Goal: Task Accomplishment & Management: Use online tool/utility

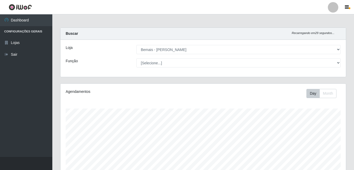
select select "230"
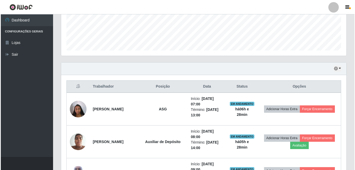
scroll to position [163, 0]
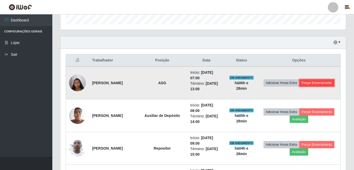
click at [299, 87] on button "Forçar Encerramento" at bounding box center [316, 82] width 35 height 7
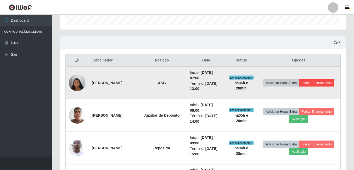
scroll to position [109, 283]
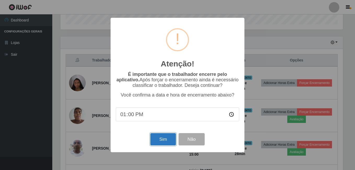
click at [163, 139] on button "Sim" at bounding box center [162, 139] width 25 height 12
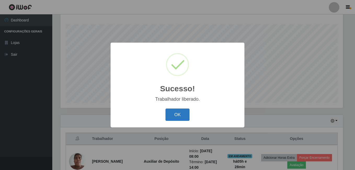
click at [182, 117] on button "OK" at bounding box center [178, 115] width 24 height 12
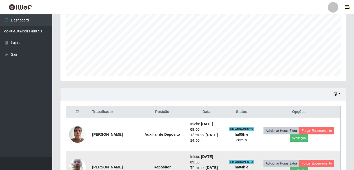
scroll to position [163, 0]
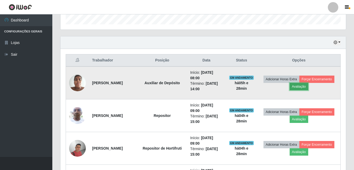
click at [308, 88] on button "Avaliação" at bounding box center [299, 86] width 19 height 7
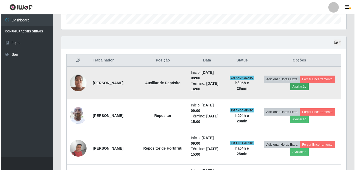
scroll to position [109, 283]
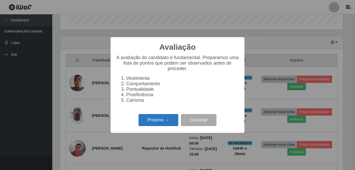
click at [170, 123] on button "Próximo →" at bounding box center [159, 120] width 40 height 12
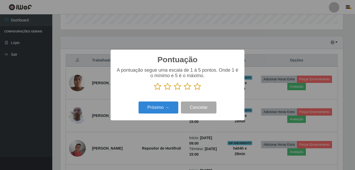
scroll to position [261557, 261383]
click at [198, 83] on icon at bounding box center [197, 87] width 7 height 8
click at [194, 91] on input "radio" at bounding box center [194, 91] width 0 height 0
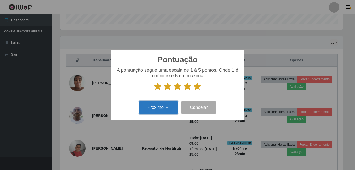
click at [173, 104] on button "Próximo →" at bounding box center [159, 108] width 40 height 12
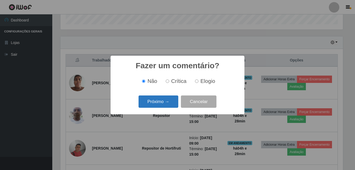
click at [164, 106] on button "Próximo →" at bounding box center [159, 102] width 40 height 12
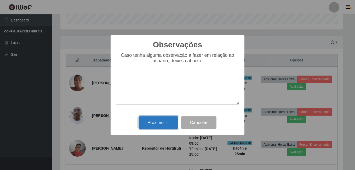
click at [165, 119] on button "Próximo →" at bounding box center [159, 122] width 40 height 12
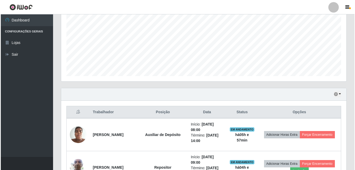
scroll to position [110, 0]
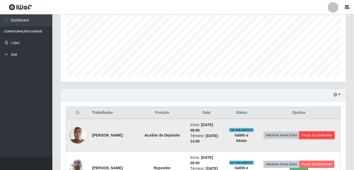
click at [302, 139] on button "Forçar Encerramento" at bounding box center [316, 135] width 35 height 7
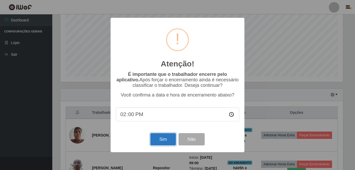
click at [168, 142] on button "Sim" at bounding box center [162, 139] width 25 height 12
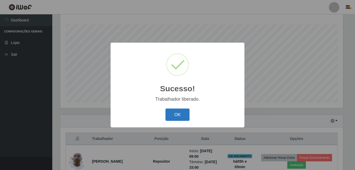
click at [181, 116] on button "OK" at bounding box center [178, 115] width 24 height 12
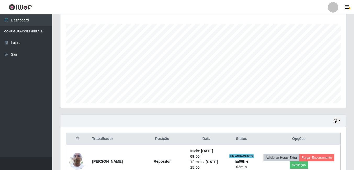
scroll to position [137, 0]
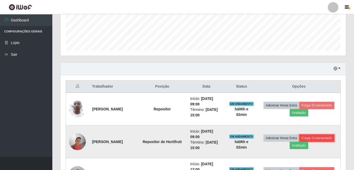
click at [299, 142] on button "Forçar Encerramento" at bounding box center [316, 137] width 35 height 7
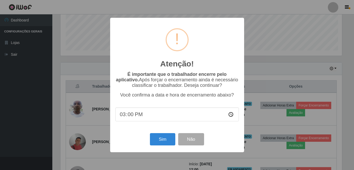
scroll to position [109, 283]
click at [164, 140] on button "Sim" at bounding box center [162, 139] width 25 height 12
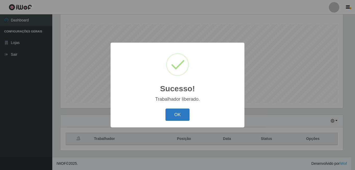
click at [180, 115] on button "OK" at bounding box center [178, 115] width 24 height 12
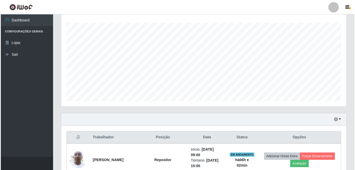
scroll to position [137, 0]
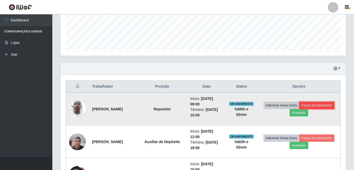
click at [299, 109] on button "Forçar Encerramento" at bounding box center [316, 105] width 35 height 7
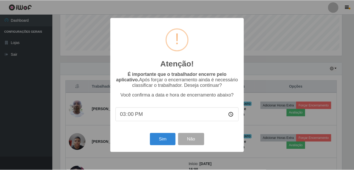
scroll to position [109, 283]
click at [161, 143] on button "Sim" at bounding box center [162, 139] width 25 height 12
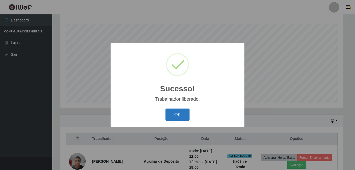
click at [175, 113] on button "OK" at bounding box center [178, 115] width 24 height 12
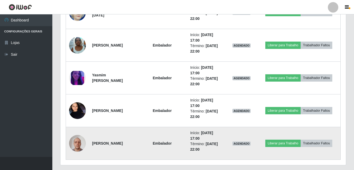
scroll to position [444, 0]
